Goal: Task Accomplishment & Management: Use online tool/utility

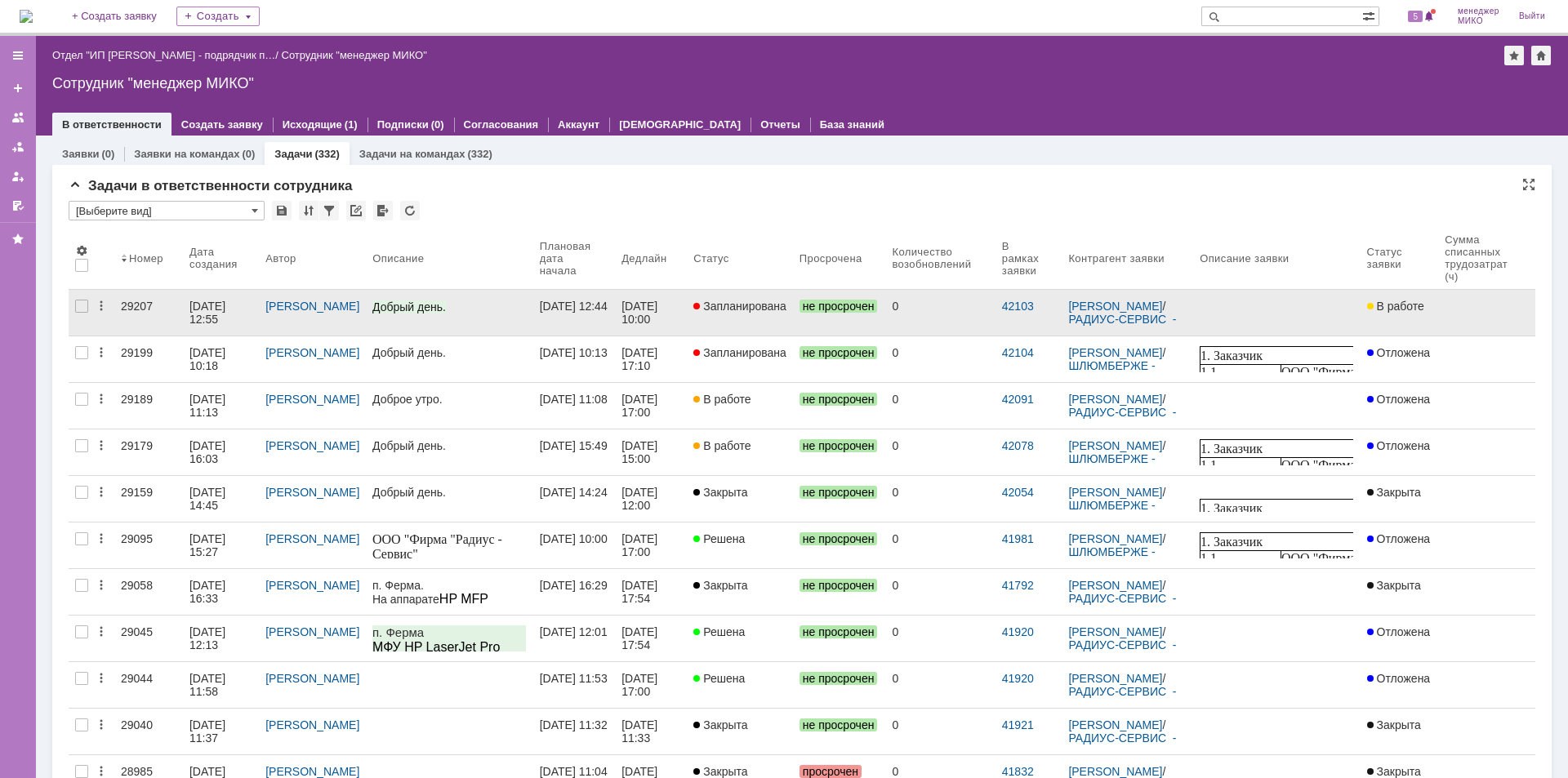
click at [146, 306] on div "29207" at bounding box center [148, 307] width 55 height 13
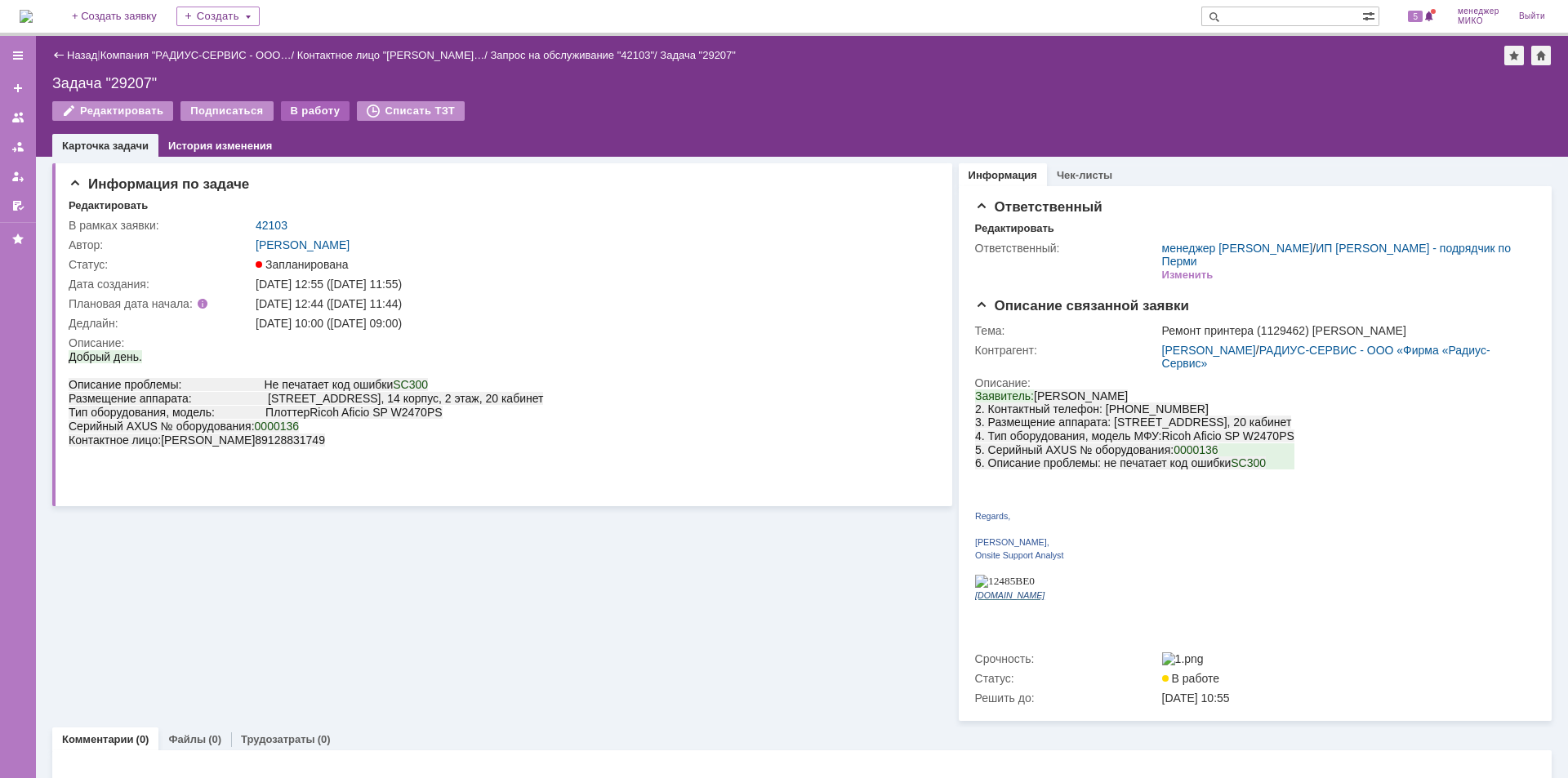
click at [295, 115] on div "В работу" at bounding box center [316, 111] width 70 height 20
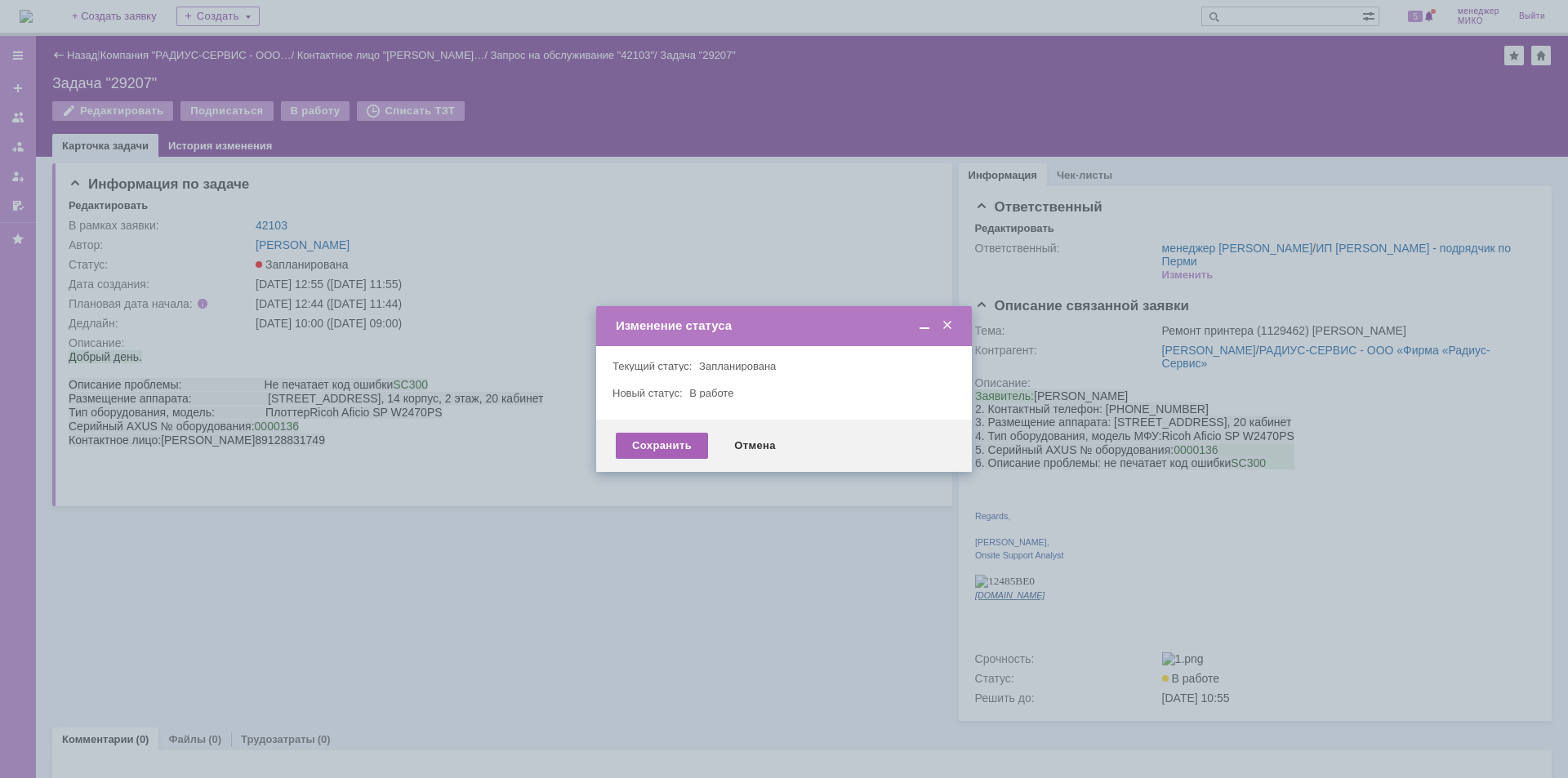
click at [641, 452] on div "Сохранить" at bounding box center [662, 446] width 92 height 26
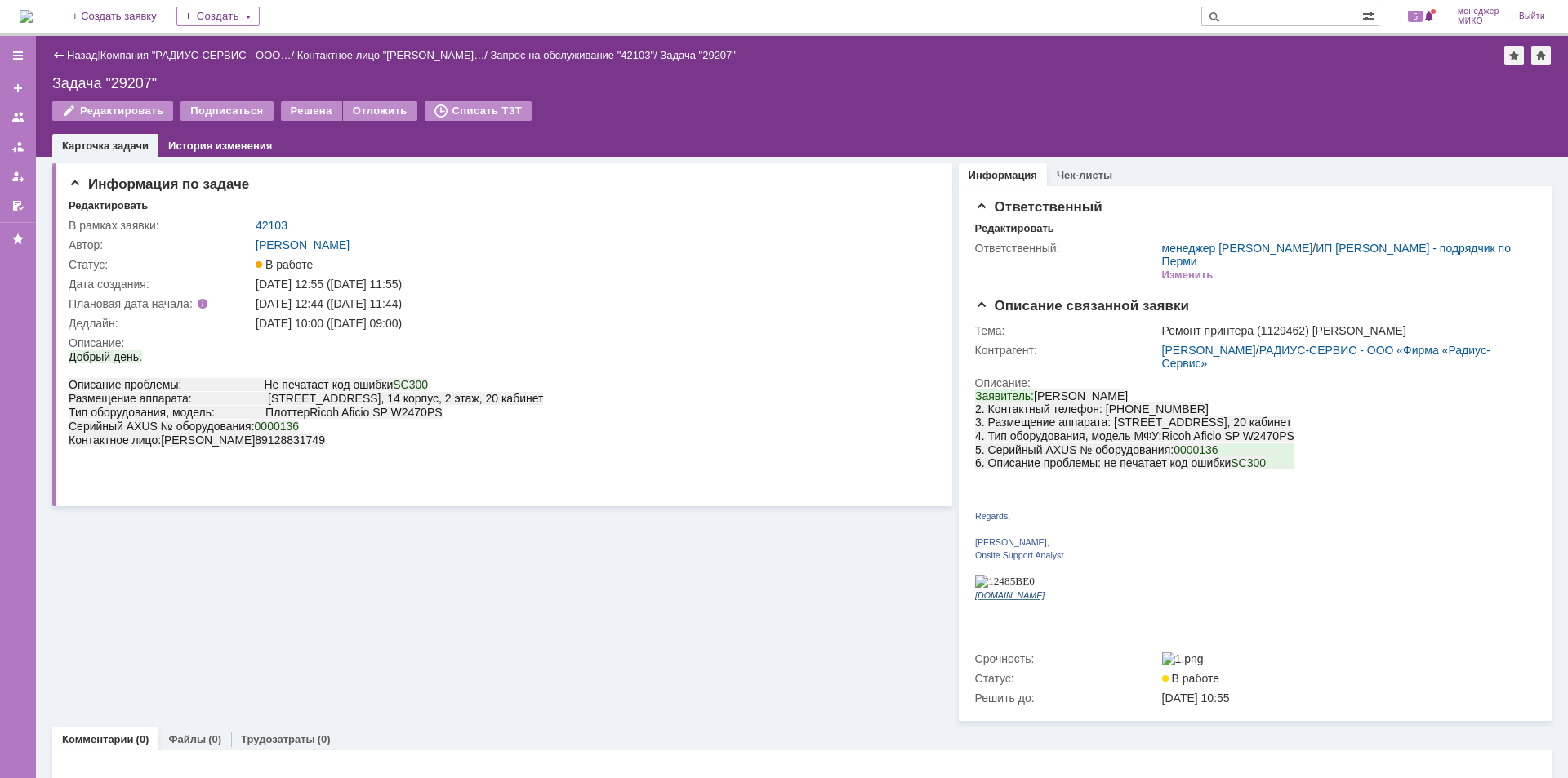
click at [77, 52] on link "Назад" at bounding box center [82, 55] width 30 height 12
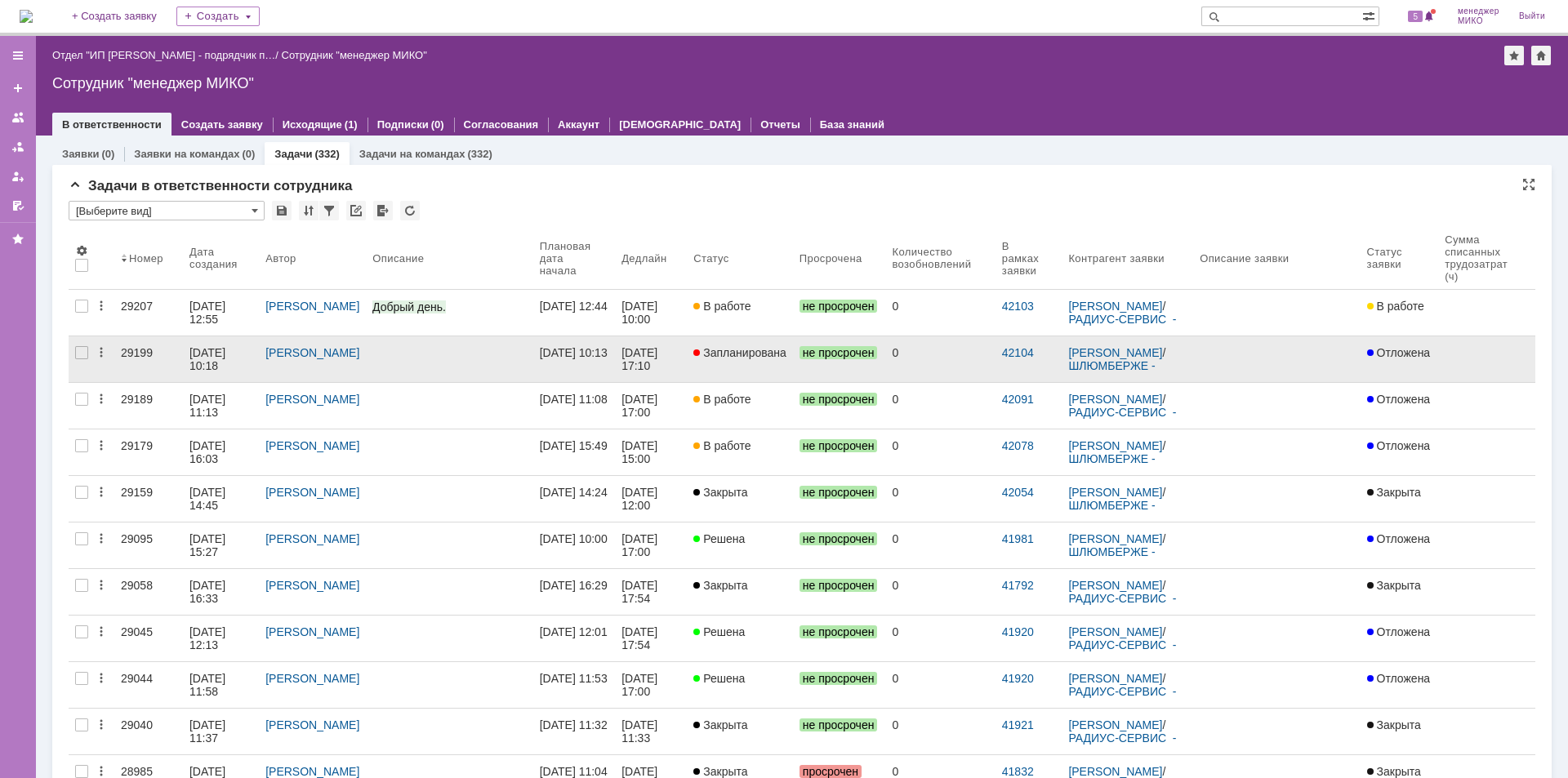
click at [122, 354] on div "29199" at bounding box center [148, 353] width 55 height 13
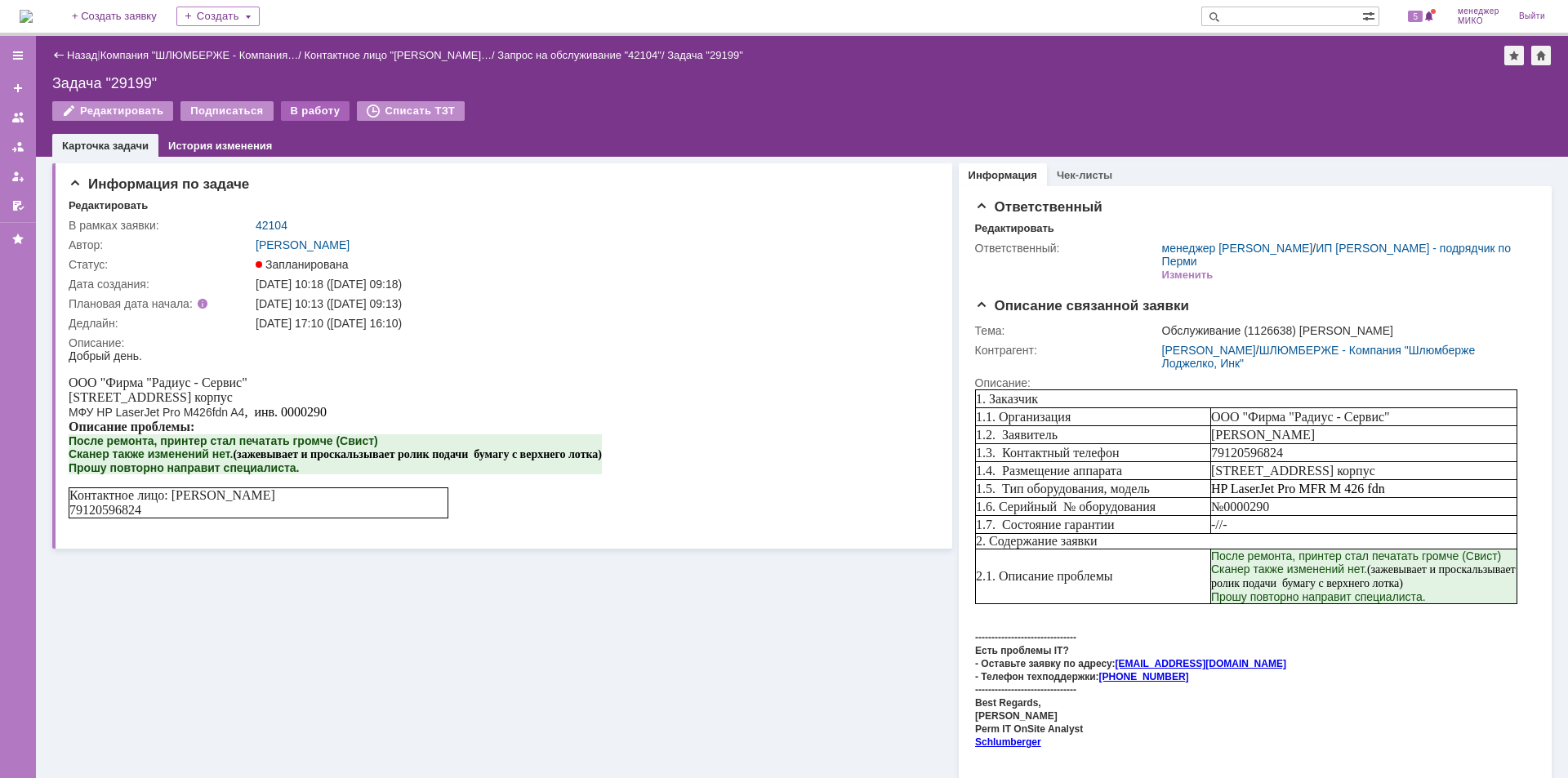
click at [291, 113] on div "В работу" at bounding box center [316, 111] width 70 height 20
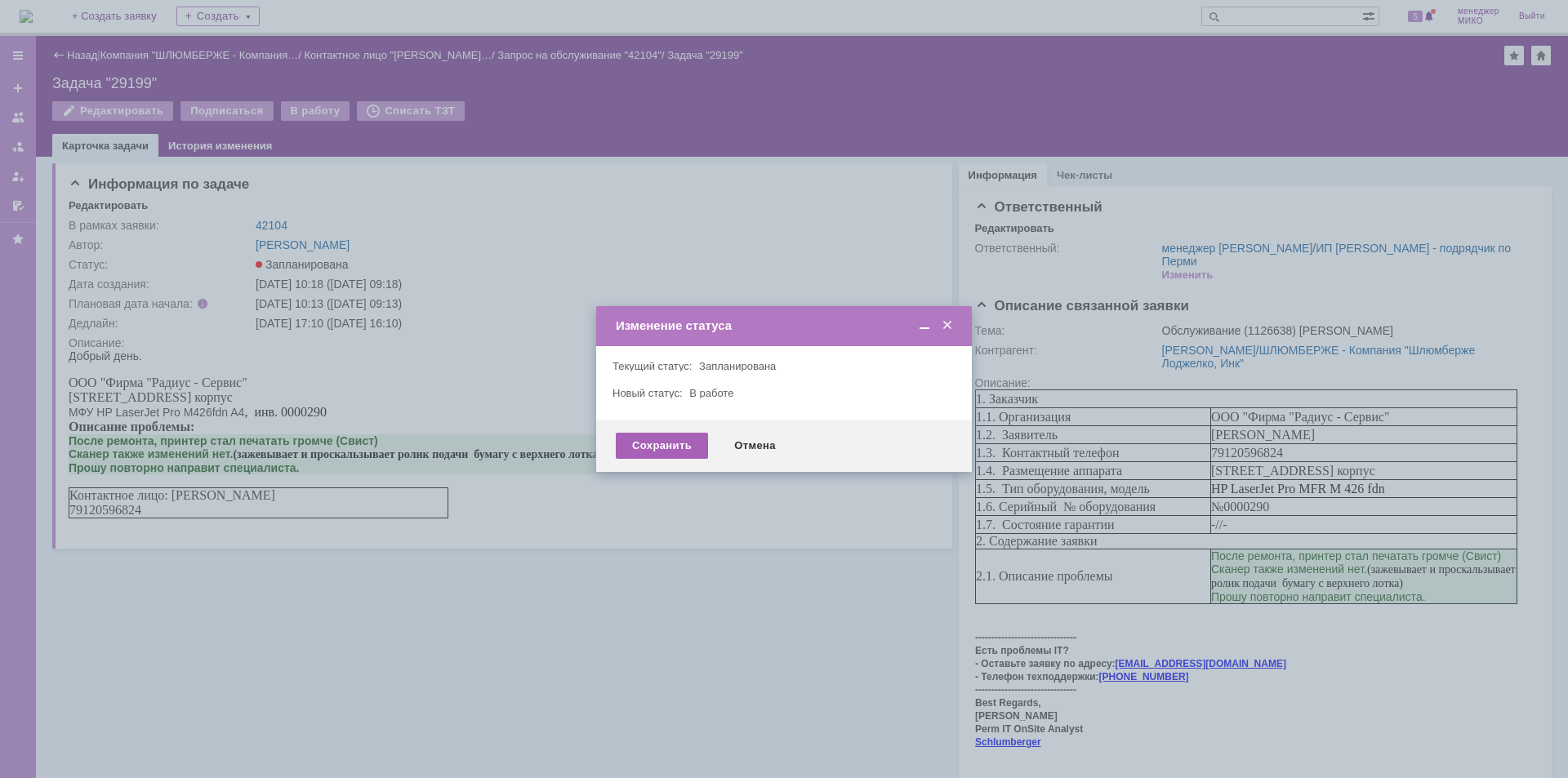
click at [653, 449] on div "Сохранить" at bounding box center [662, 446] width 92 height 26
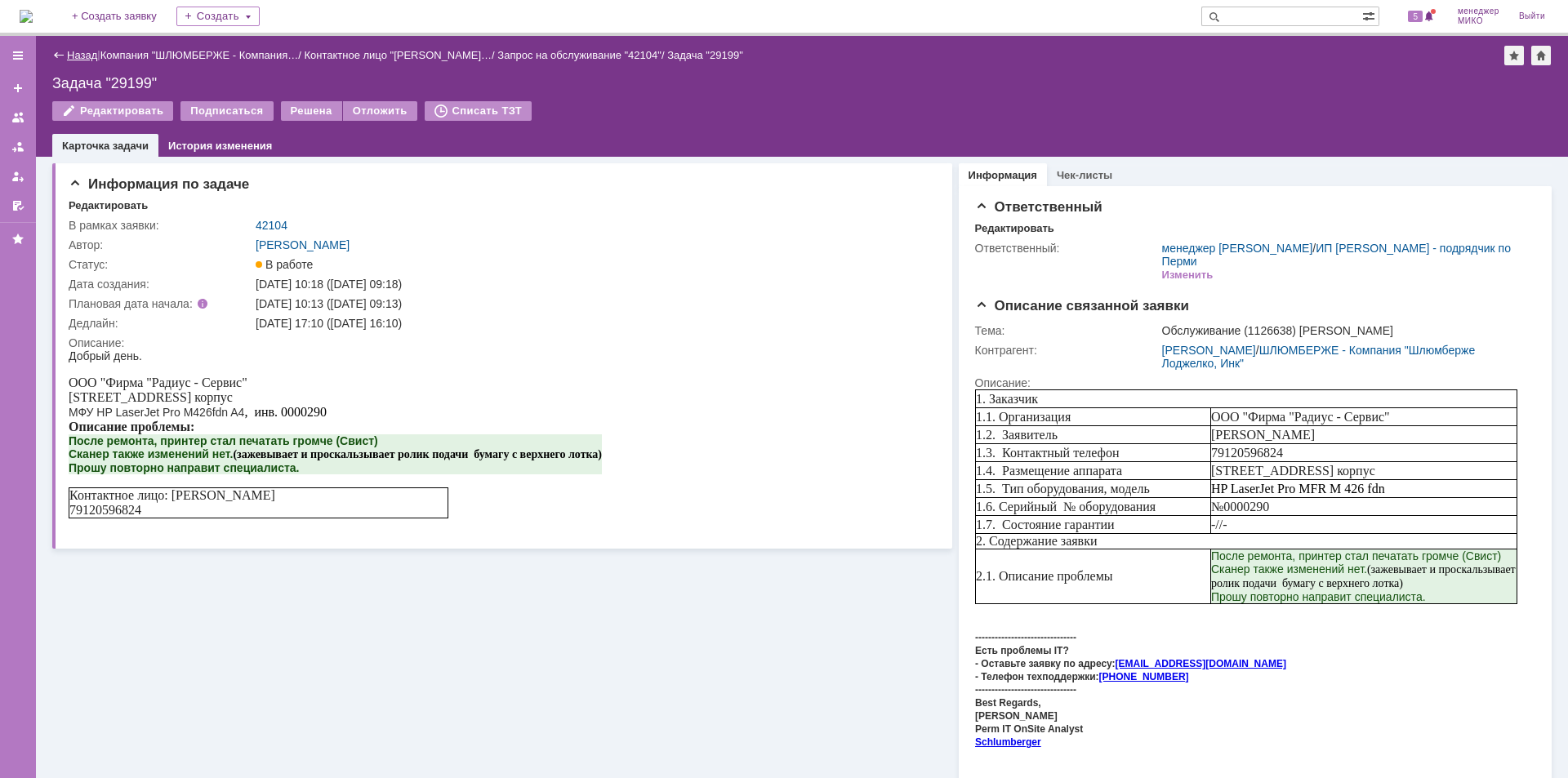
click at [79, 52] on link "Назад" at bounding box center [82, 55] width 30 height 12
